Goal: Check status: Check status

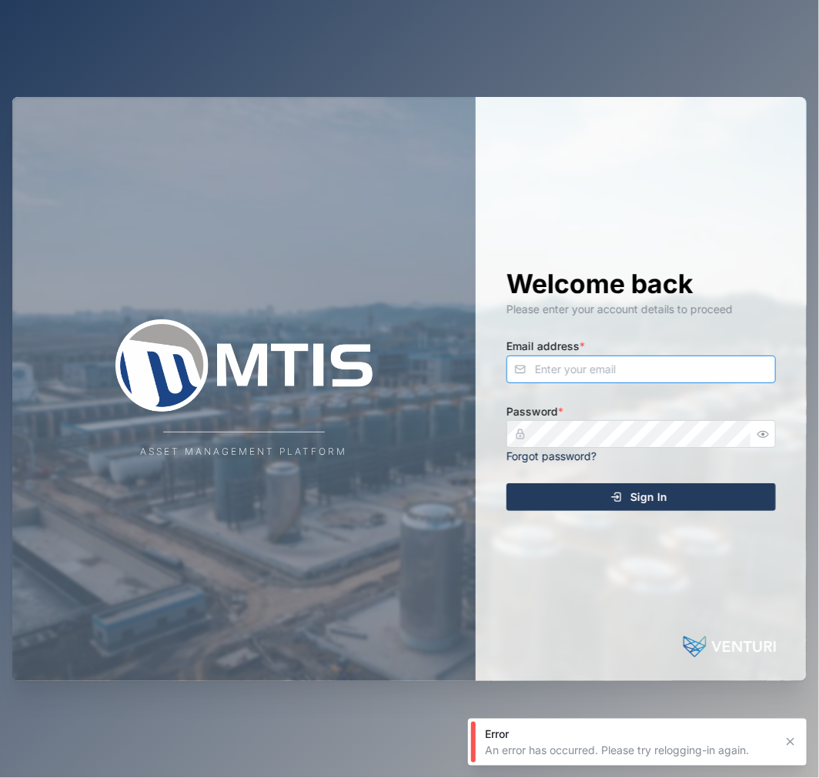
click at [611, 373] on input "Email address *" at bounding box center [641, 370] width 269 height 28
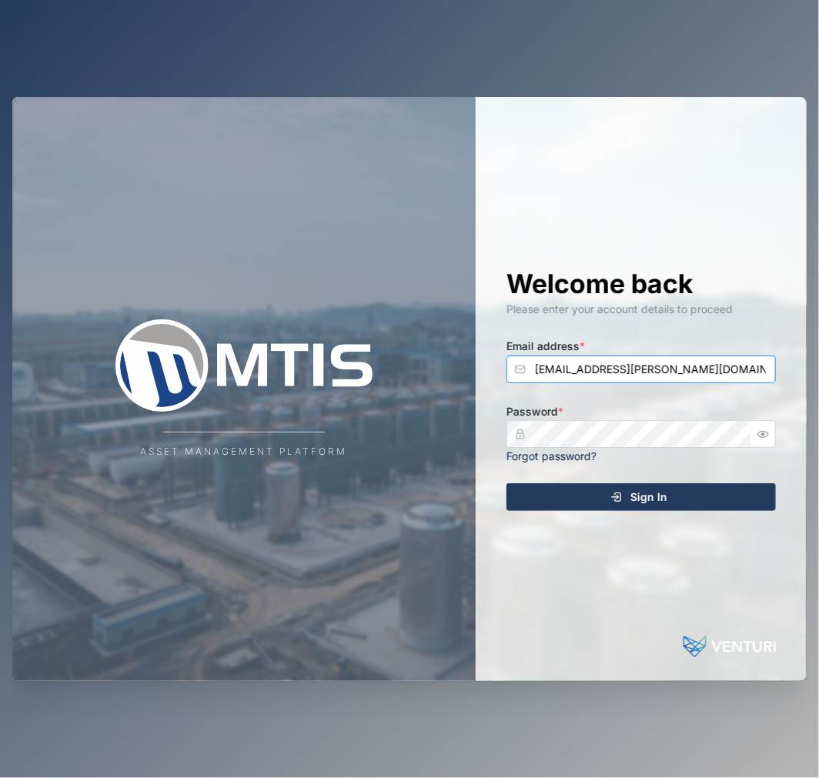
type input "[EMAIL_ADDRESS][PERSON_NAME][DOMAIN_NAME]"
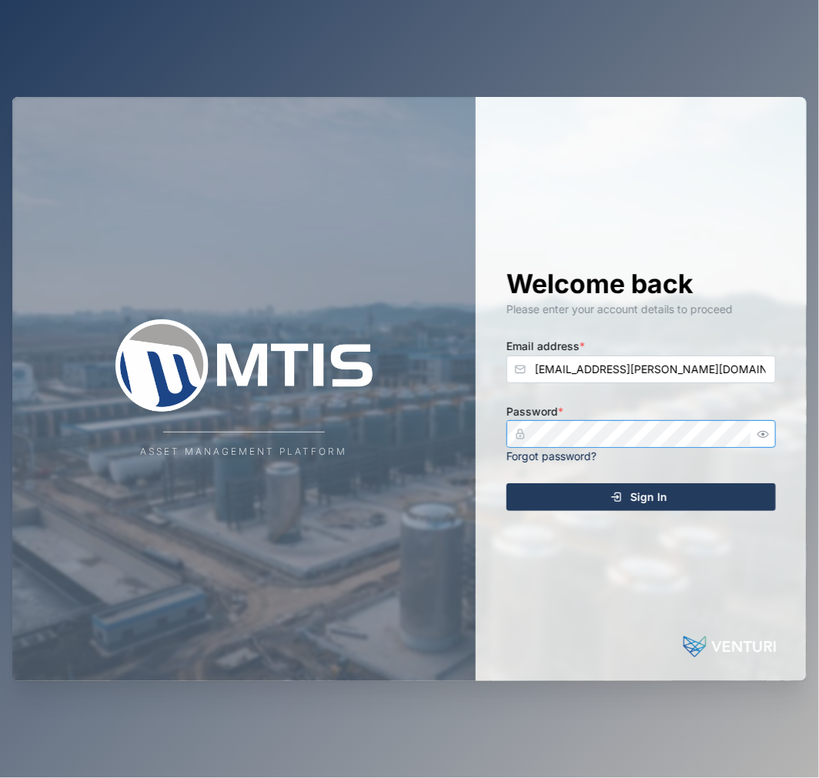
click at [507, 483] on button "Sign In" at bounding box center [641, 497] width 269 height 28
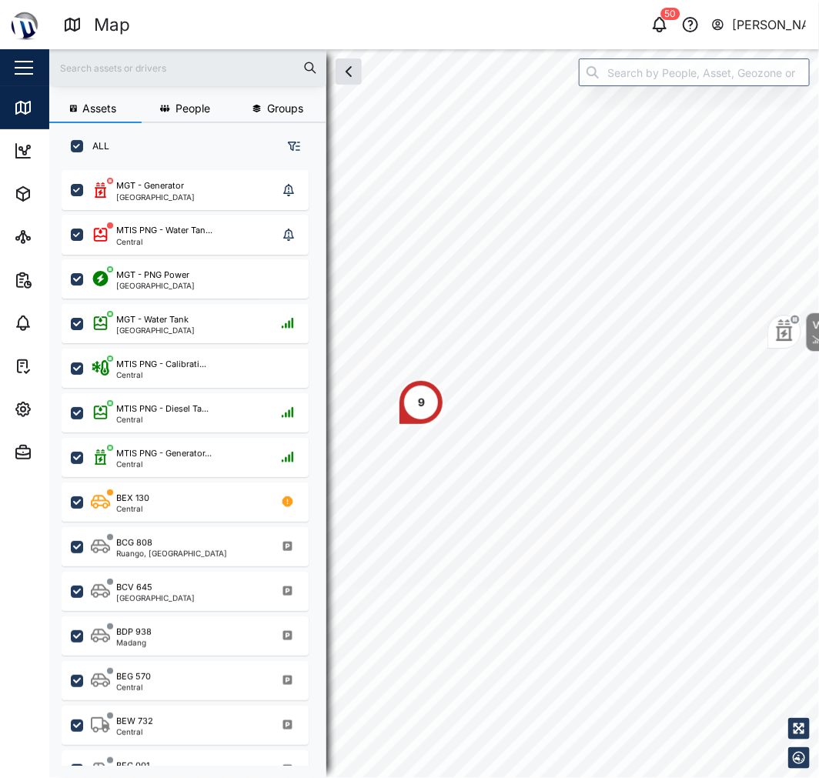
scroll to position [588, 239]
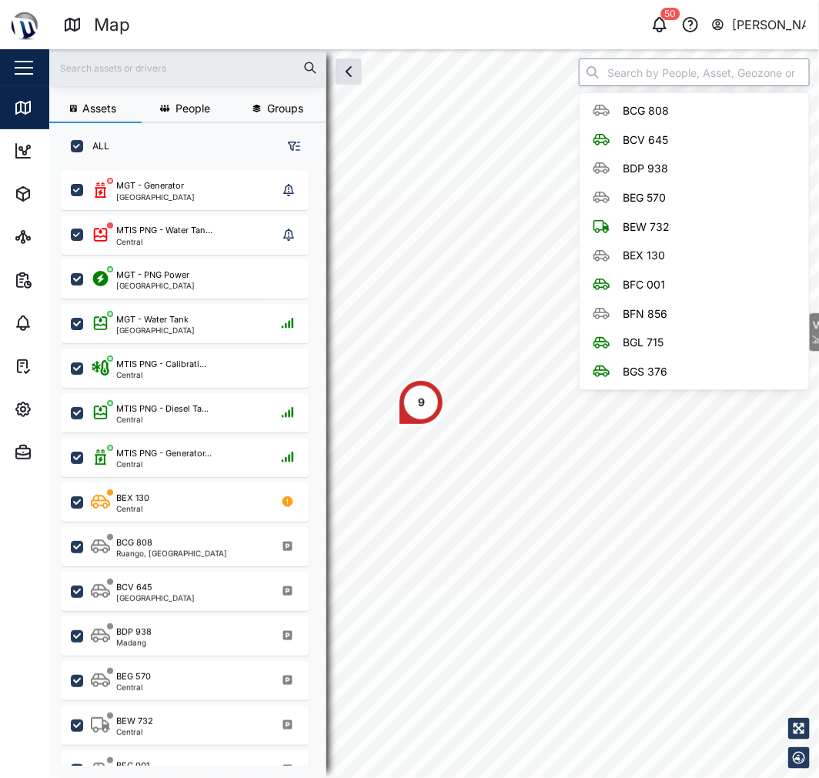
click at [704, 74] on input "search" at bounding box center [694, 73] width 231 height 28
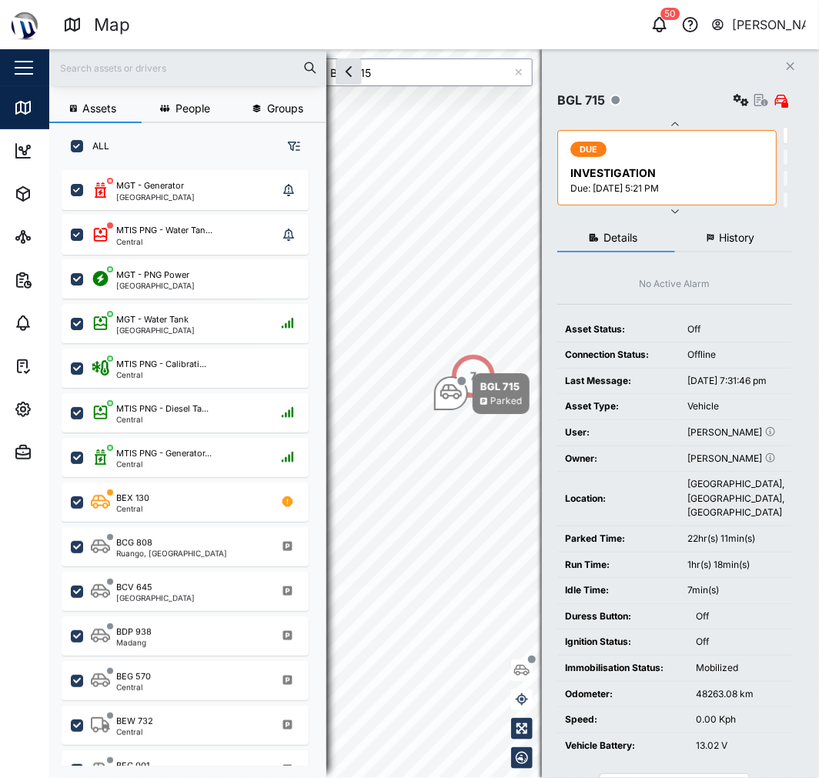
type input "BGL 715"
click at [742, 241] on span "History" at bounding box center [737, 237] width 35 height 11
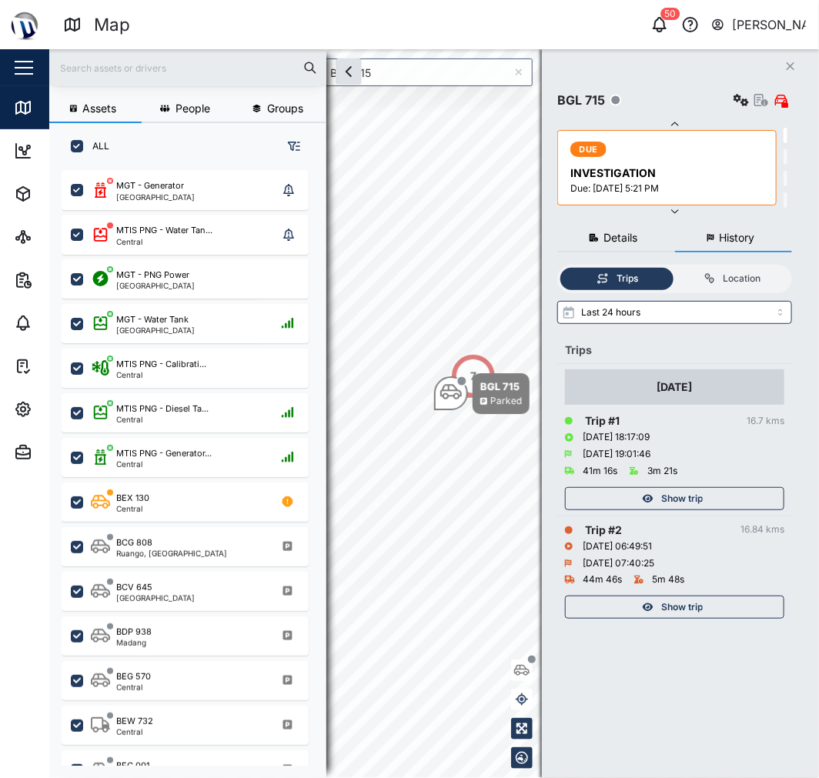
click at [754, 497] on div "Show trip" at bounding box center [673, 499] width 200 height 22
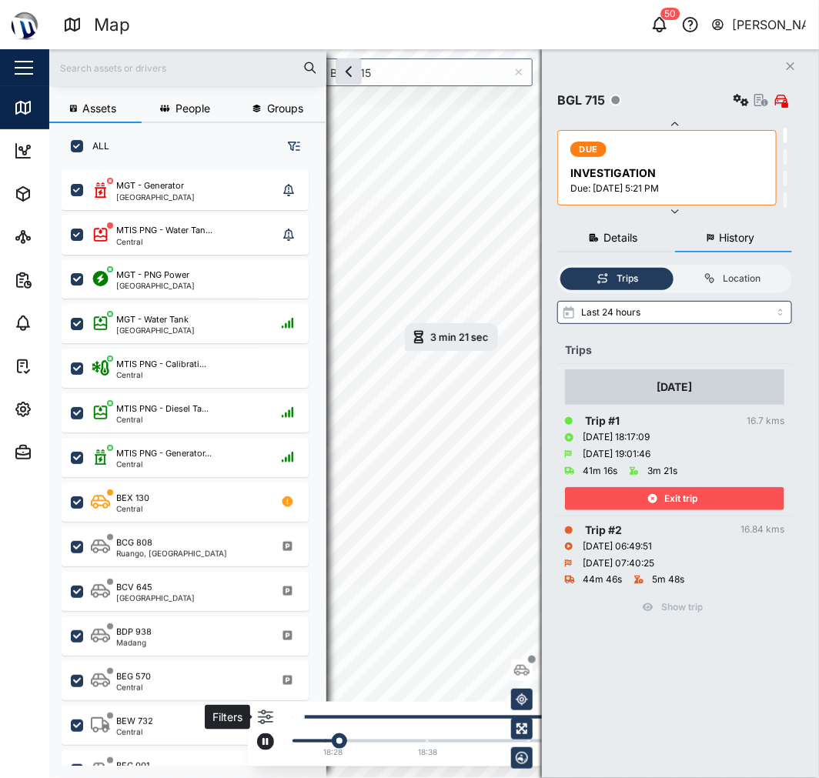
click at [266, 716] on icon "button" at bounding box center [265, 717] width 15 height 15
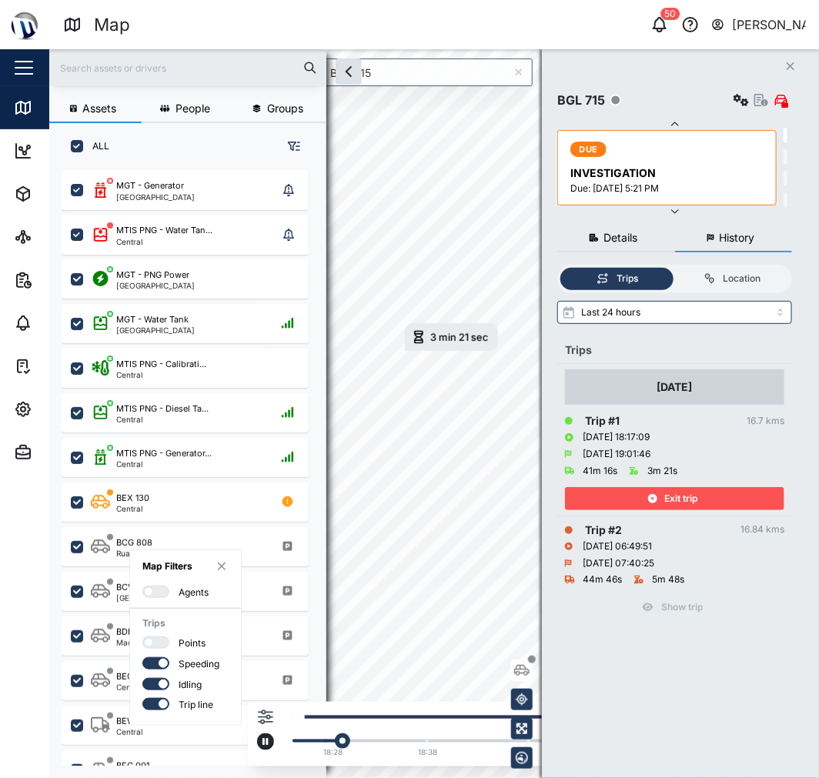
click at [162, 637] on div at bounding box center [160, 642] width 15 height 11
click at [142, 637] on input "checkbox" at bounding box center [142, 637] width 0 height 0
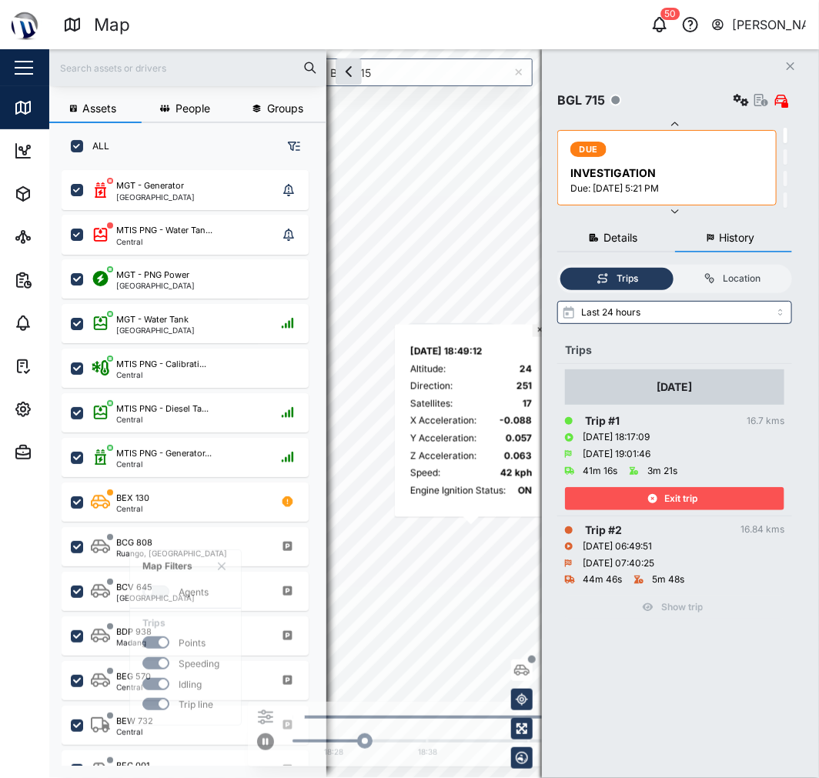
click at [540, 329] on button "×" at bounding box center [540, 331] width 15 height 12
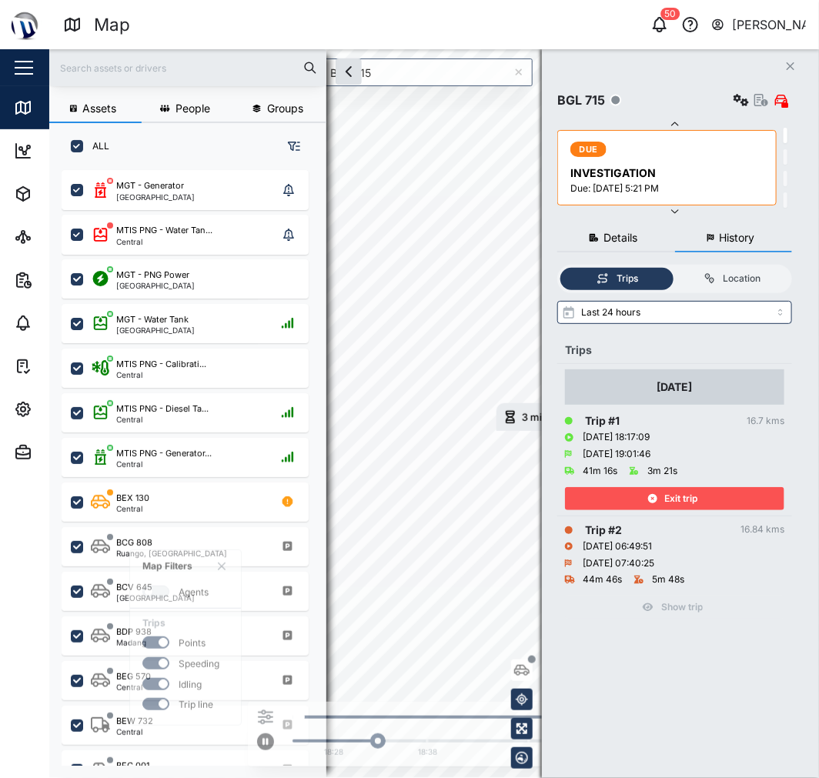
click at [595, 543] on div "Assets People Groups ALL MGT - Generator Port Moresby MTIS PNG - Water Tan... C…" at bounding box center [434, 413] width 770 height 729
click at [245, 389] on div "Assets People Groups ALL MGT - Generator Port Moresby MTIS PNG - Water Tan... C…" at bounding box center [434, 413] width 770 height 729
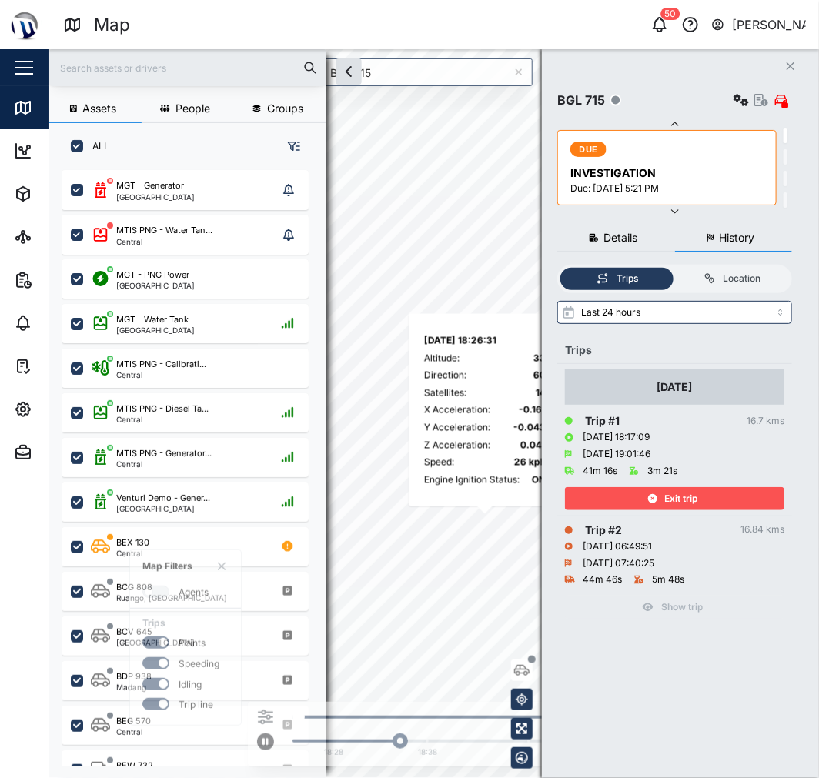
click at [256, 386] on div "Assets People Groups ALL MGT - Generator Port Moresby MTIS PNG - Water Tan... C…" at bounding box center [434, 413] width 770 height 729
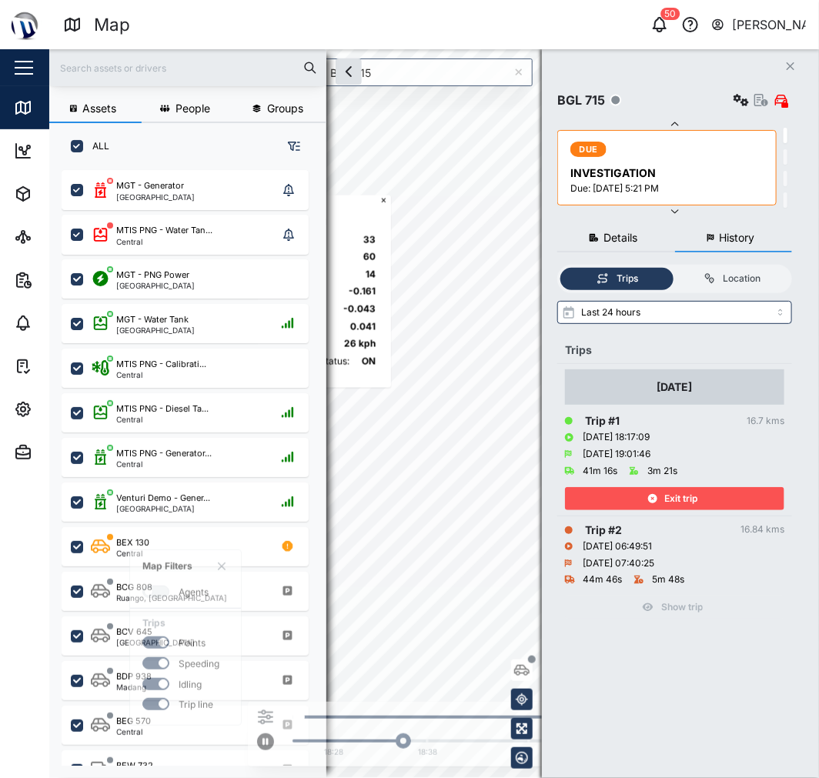
click at [275, 402] on div "Assets People Groups ALL MGT - Generator Port Moresby MTIS PNG - Water Tan... C…" at bounding box center [434, 413] width 770 height 729
click at [322, 413] on div "Assets People Groups ALL MGT - Generator Port Moresby MTIS PNG - Water Tan... C…" at bounding box center [434, 413] width 770 height 729
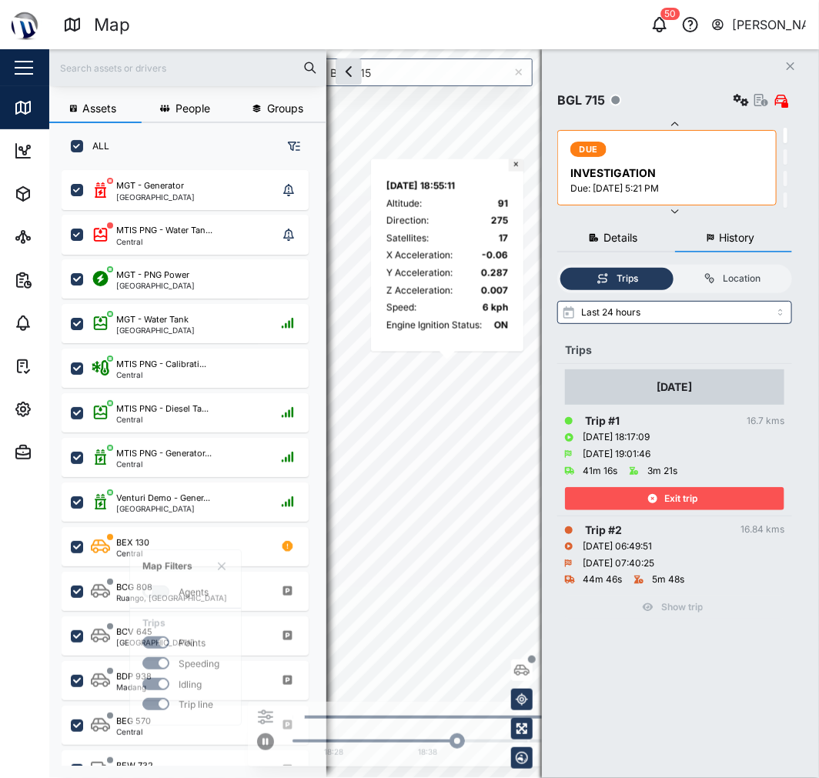
click at [518, 165] on button "×" at bounding box center [516, 165] width 15 height 12
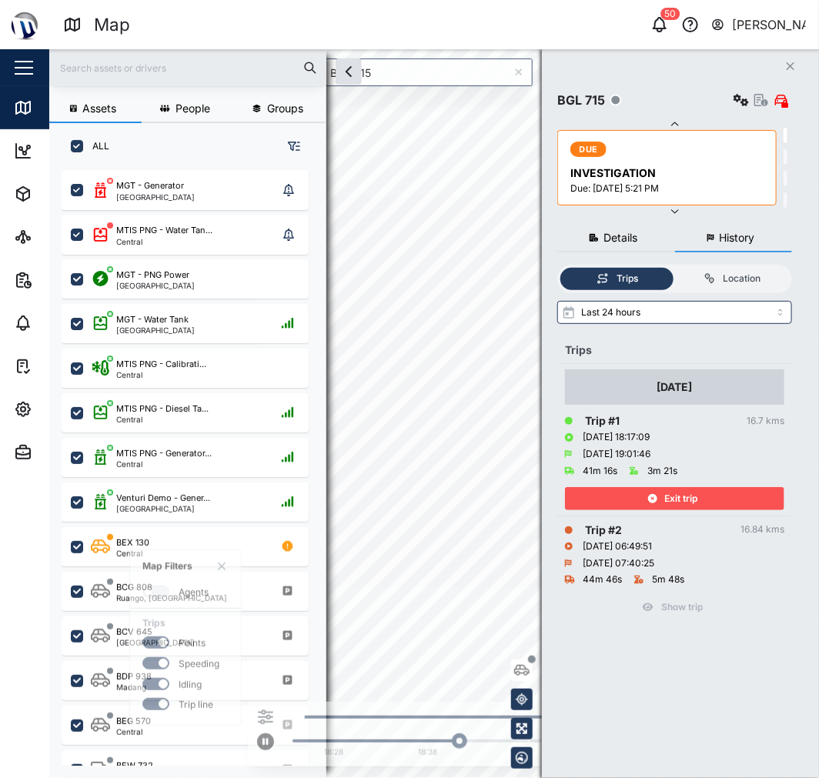
click at [786, 62] on icon "Close" at bounding box center [790, 66] width 9 height 12
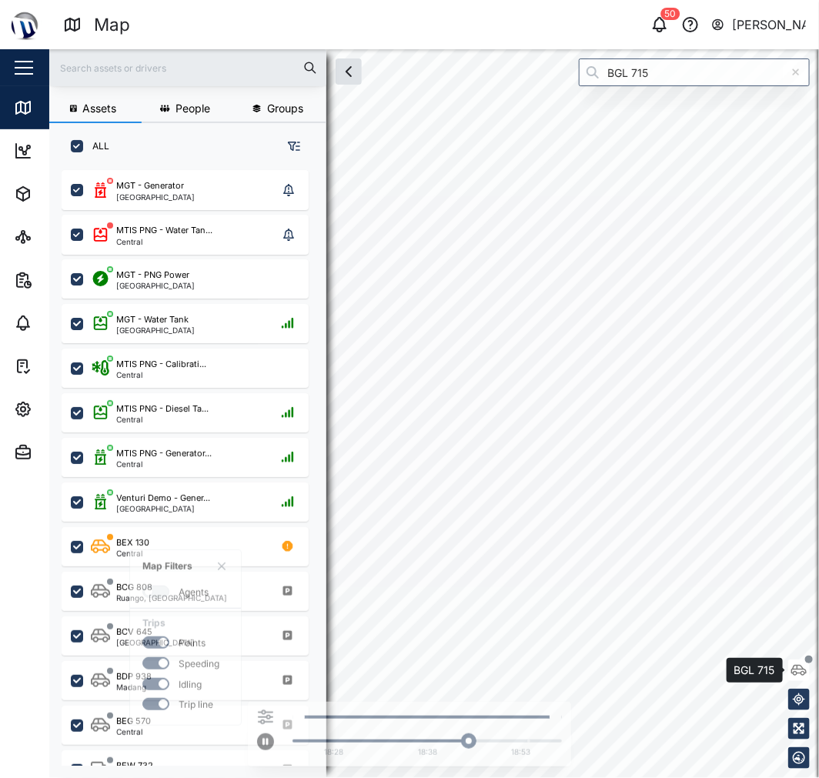
click at [807, 670] on button "button" at bounding box center [799, 671] width 22 height 22
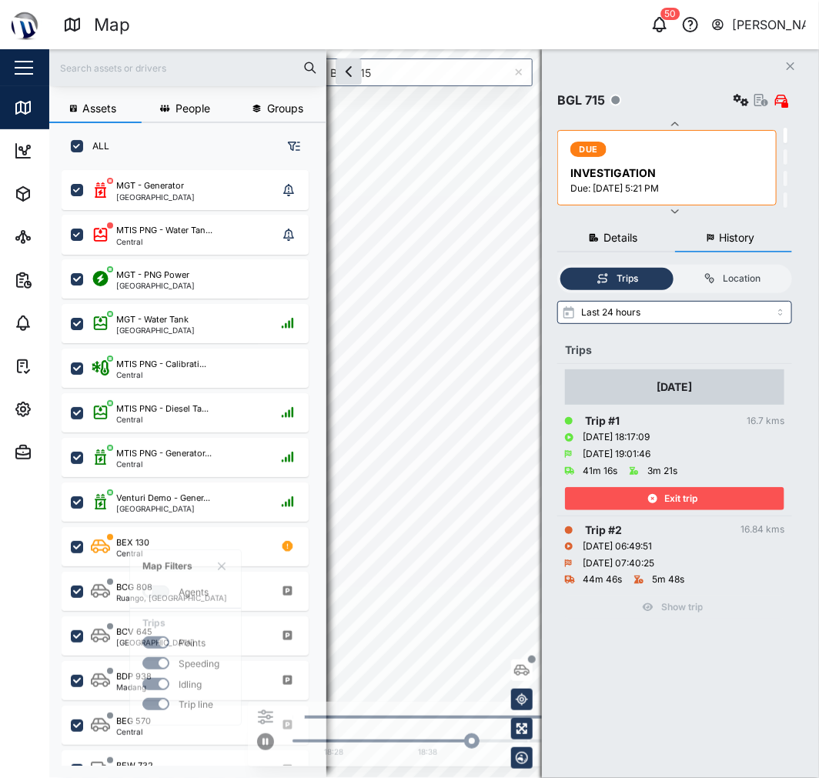
click at [683, 513] on td "[DATE] Trip # 1 16.7 kms [DATE] 18:17:09 [DATE] 19:01:46 41m 16s 3m 21s Exit tr…" at bounding box center [674, 440] width 235 height 152
click at [684, 502] on span "Exit trip" at bounding box center [681, 499] width 33 height 22
